Goal: Information Seeking & Learning: Learn about a topic

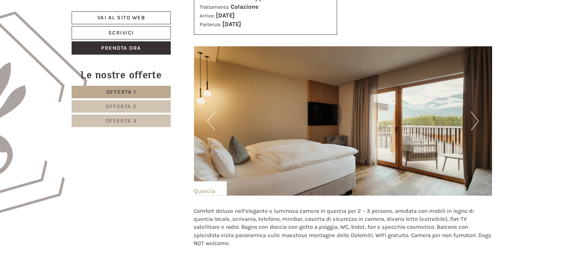
scroll to position [405, 0]
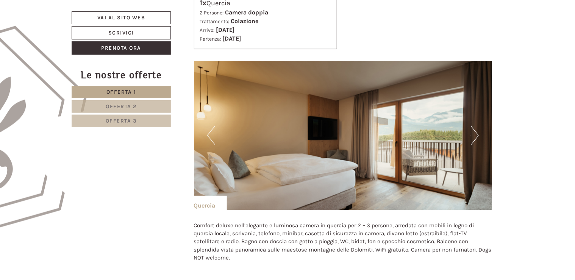
click at [475, 142] on button "Next" at bounding box center [475, 135] width 8 height 19
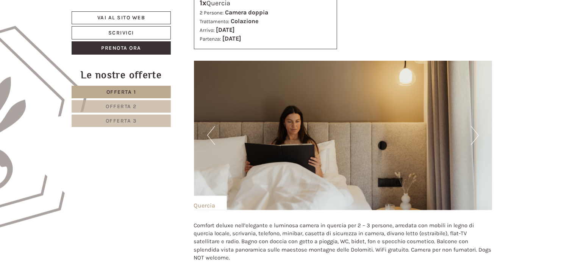
click at [475, 142] on button "Next" at bounding box center [475, 135] width 8 height 19
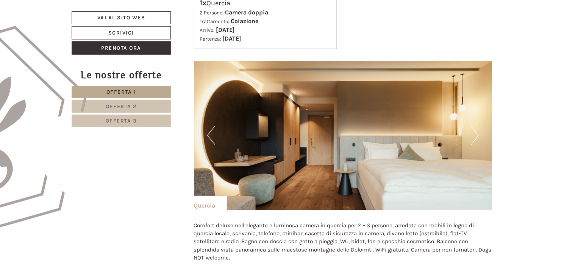
click at [475, 142] on button "Next" at bounding box center [475, 135] width 8 height 19
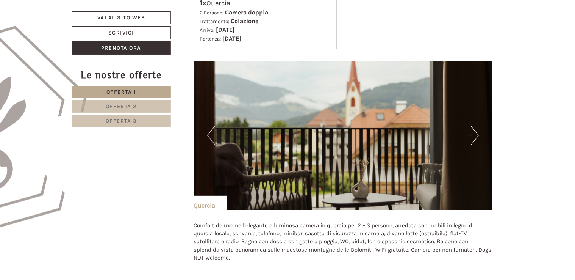
click at [475, 142] on button "Next" at bounding box center [475, 135] width 8 height 19
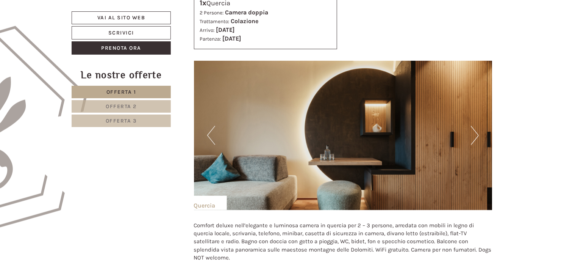
click at [475, 142] on button "Next" at bounding box center [475, 135] width 8 height 19
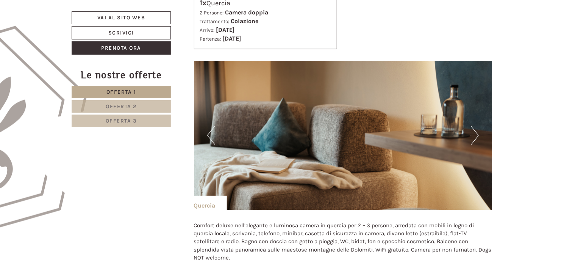
click at [475, 142] on button "Next" at bounding box center [475, 135] width 8 height 19
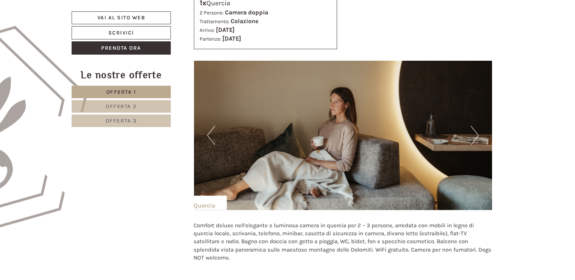
click at [475, 142] on button "Next" at bounding box center [475, 135] width 8 height 19
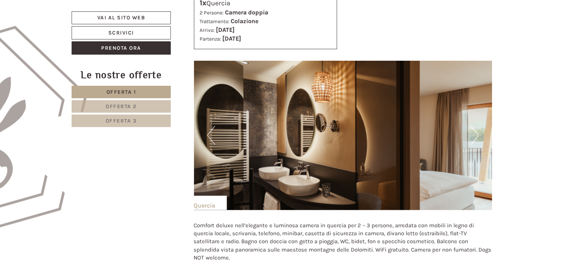
click at [475, 142] on button "Next" at bounding box center [475, 135] width 8 height 19
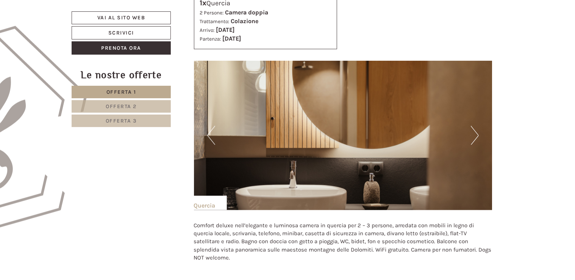
click at [475, 142] on button "Next" at bounding box center [475, 135] width 8 height 19
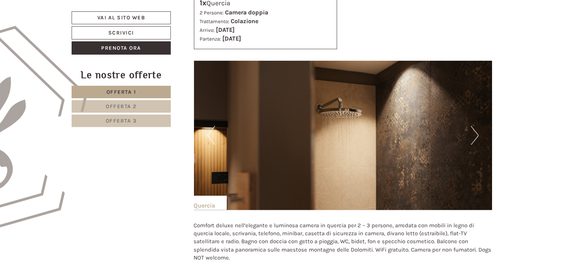
click at [475, 142] on button "Next" at bounding box center [475, 135] width 8 height 19
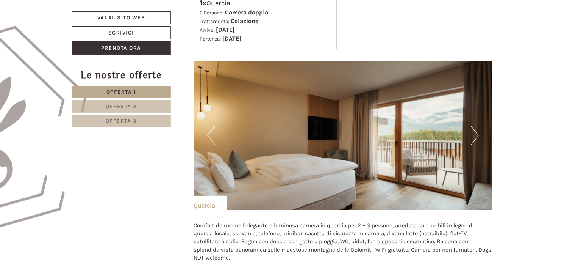
drag, startPoint x: 475, startPoint y: 142, endPoint x: 574, endPoint y: 33, distance: 146.7
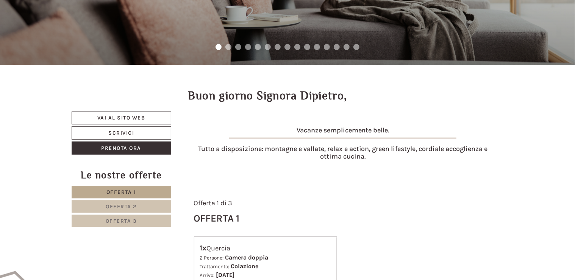
scroll to position [16, 0]
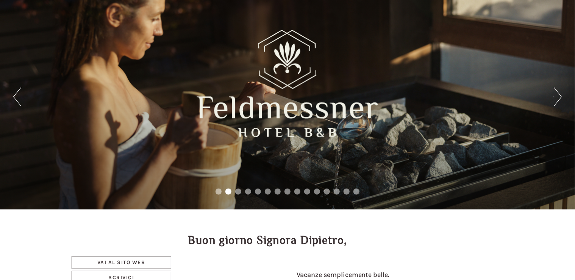
click at [557, 100] on button "Next" at bounding box center [558, 96] width 8 height 19
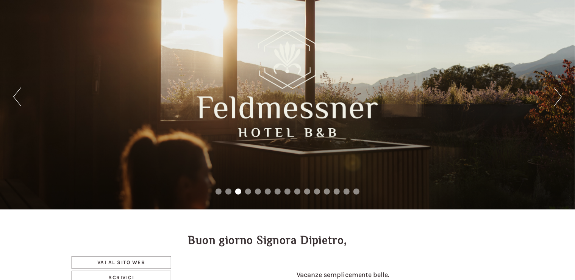
click at [557, 100] on button "Next" at bounding box center [558, 96] width 8 height 19
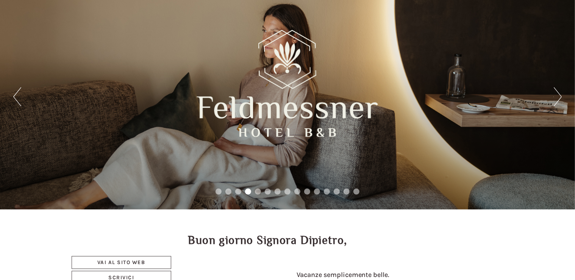
click at [557, 100] on button "Next" at bounding box center [558, 96] width 8 height 19
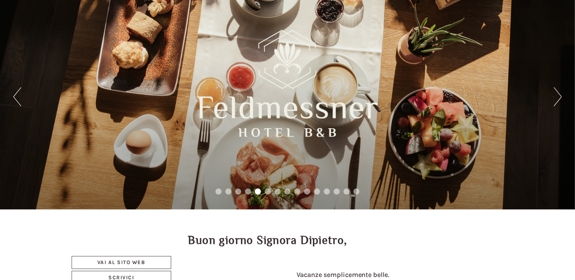
click at [557, 100] on button "Next" at bounding box center [558, 96] width 8 height 19
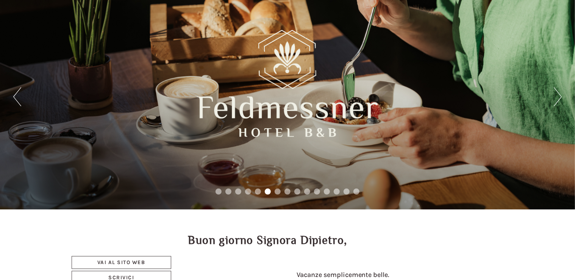
click at [557, 100] on button "Next" at bounding box center [558, 96] width 8 height 19
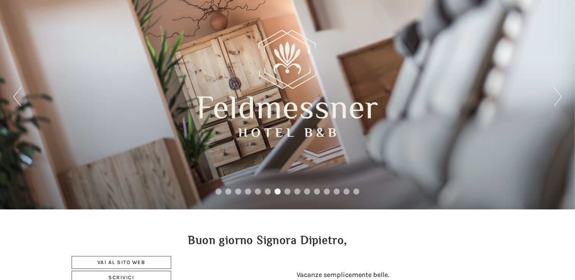
click at [557, 100] on button "Next" at bounding box center [558, 96] width 8 height 19
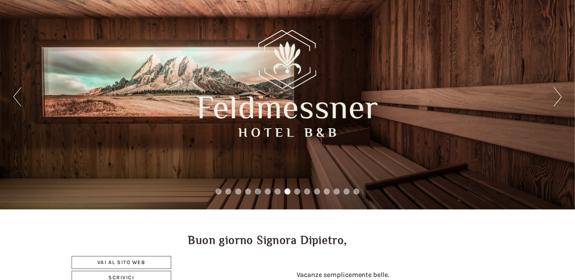
click at [557, 100] on button "Next" at bounding box center [558, 96] width 8 height 19
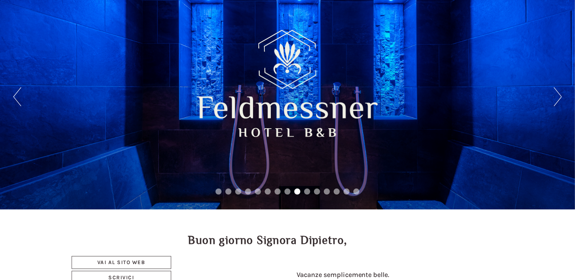
click at [557, 100] on button "Next" at bounding box center [558, 96] width 8 height 19
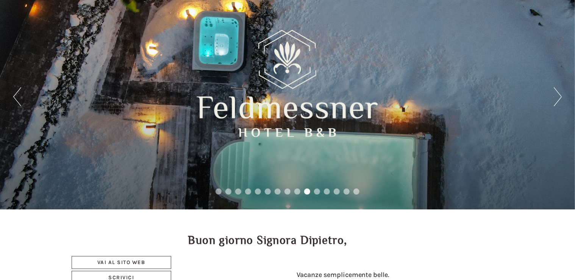
click at [557, 100] on button "Next" at bounding box center [558, 96] width 8 height 19
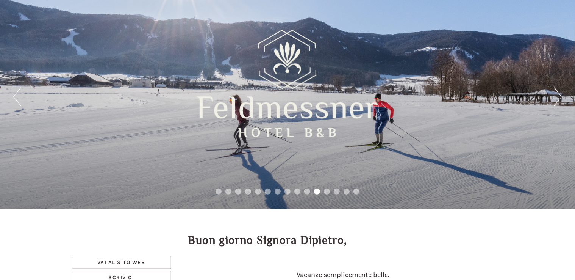
click at [557, 100] on button "Next" at bounding box center [558, 96] width 8 height 19
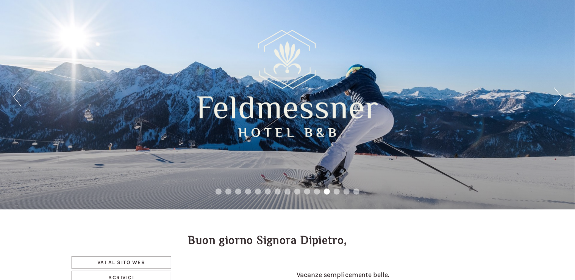
click at [557, 100] on button "Next" at bounding box center [558, 96] width 8 height 19
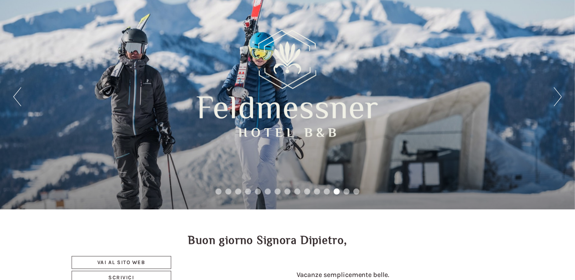
click at [557, 100] on button "Next" at bounding box center [558, 96] width 8 height 19
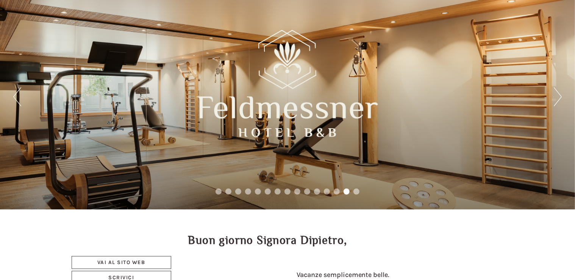
click at [557, 100] on button "Next" at bounding box center [558, 96] width 8 height 19
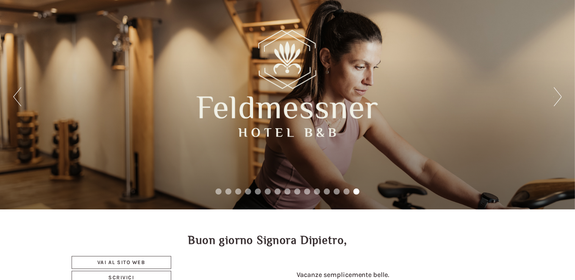
click at [557, 100] on button "Next" at bounding box center [558, 96] width 8 height 19
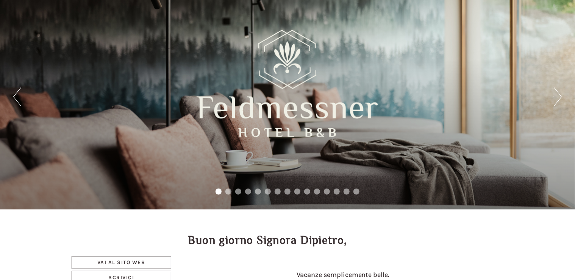
click at [557, 100] on button "Next" at bounding box center [558, 96] width 8 height 19
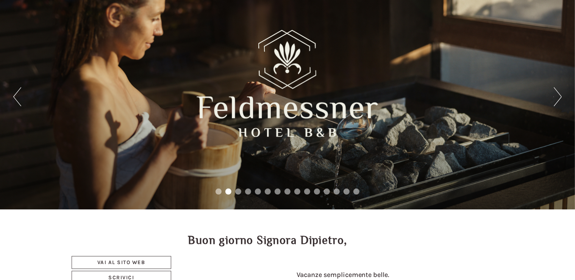
click at [557, 100] on button "Next" at bounding box center [558, 96] width 8 height 19
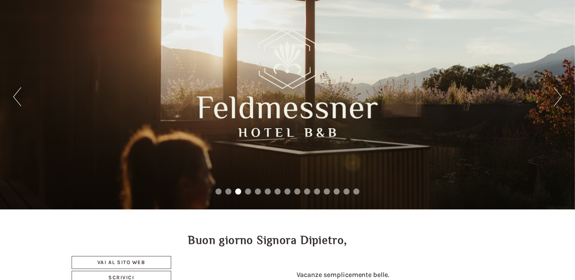
click at [557, 100] on button "Next" at bounding box center [558, 96] width 8 height 19
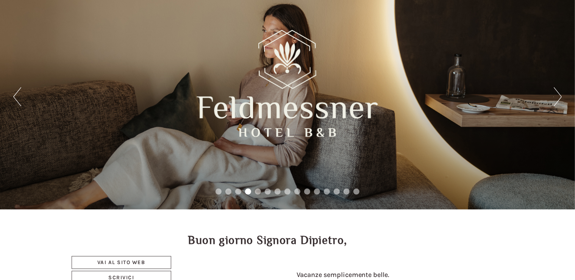
click at [557, 100] on button "Next" at bounding box center [558, 96] width 8 height 19
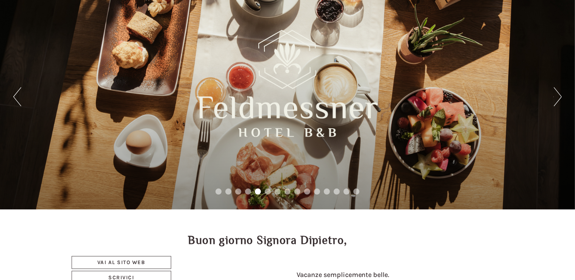
click at [557, 100] on button "Next" at bounding box center [558, 96] width 8 height 19
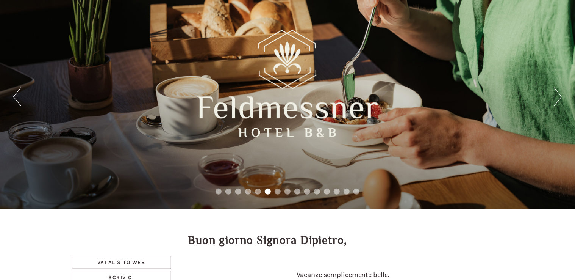
click at [557, 100] on button "Next" at bounding box center [558, 96] width 8 height 19
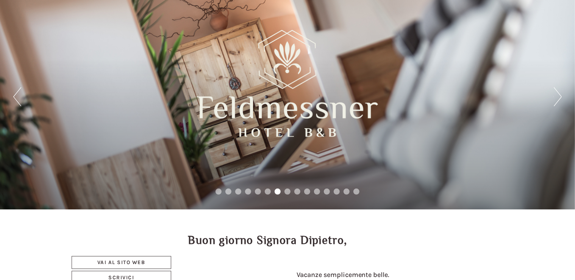
click at [557, 100] on button "Next" at bounding box center [558, 96] width 8 height 19
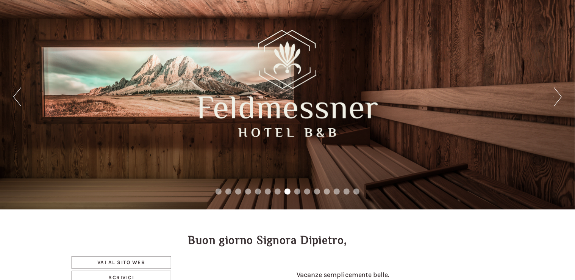
click at [557, 100] on button "Next" at bounding box center [558, 96] width 8 height 19
